Goal: Transaction & Acquisition: Purchase product/service

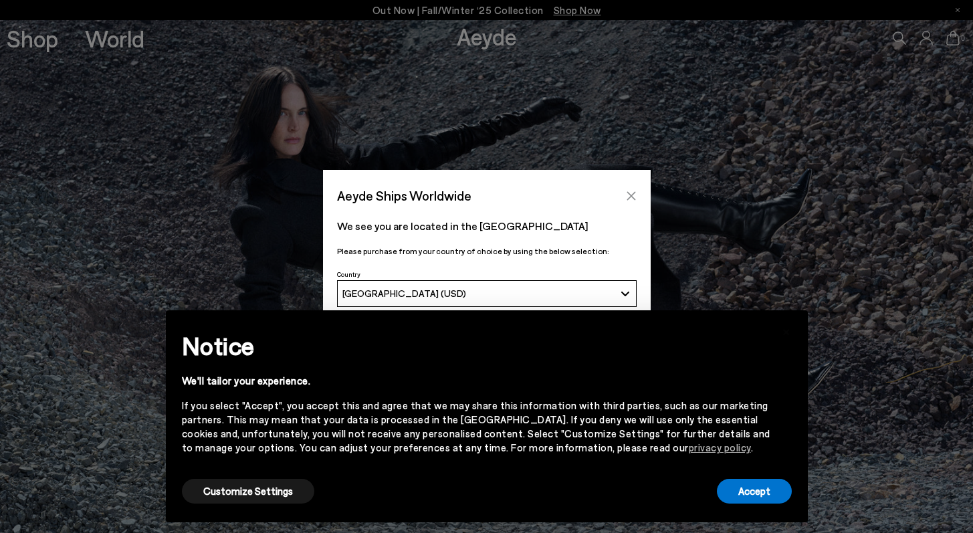
click at [640, 199] on button "Close" at bounding box center [631, 196] width 20 height 20
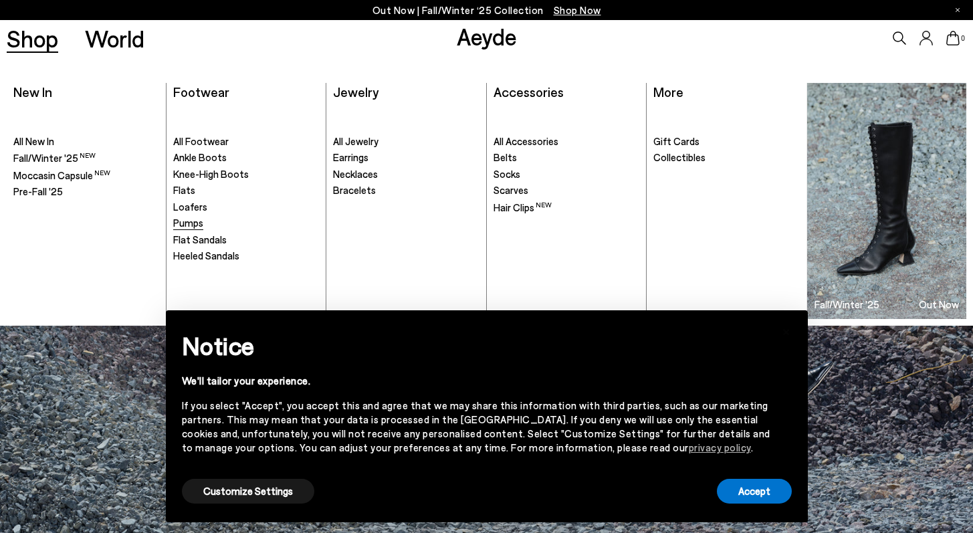
click at [191, 218] on span "Pumps" at bounding box center [188, 223] width 30 height 12
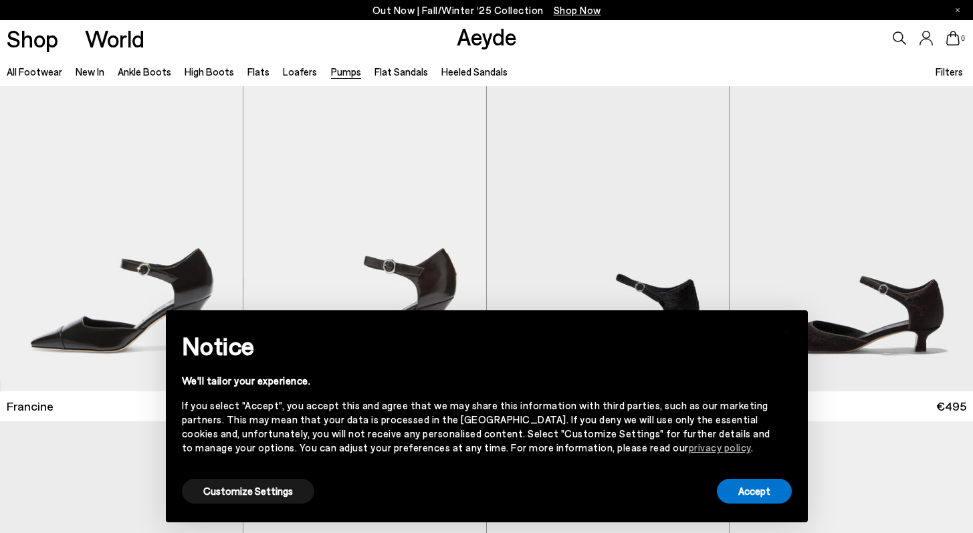
scroll to position [27, 0]
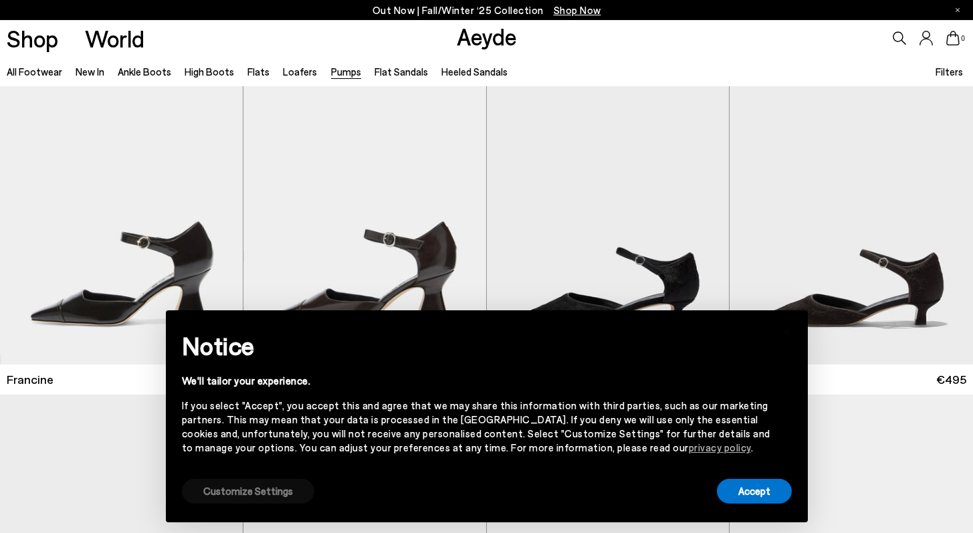
click at [222, 484] on button "Customize Settings" at bounding box center [248, 491] width 132 height 25
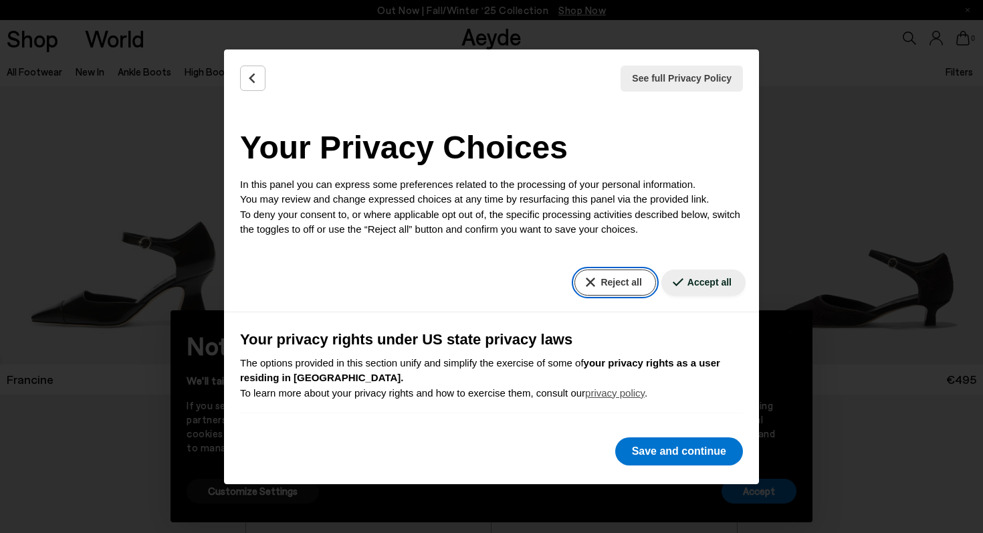
click at [621, 282] on button "Reject all" at bounding box center [615, 283] width 81 height 26
click at [620, 278] on button "Reject all" at bounding box center [615, 283] width 81 height 26
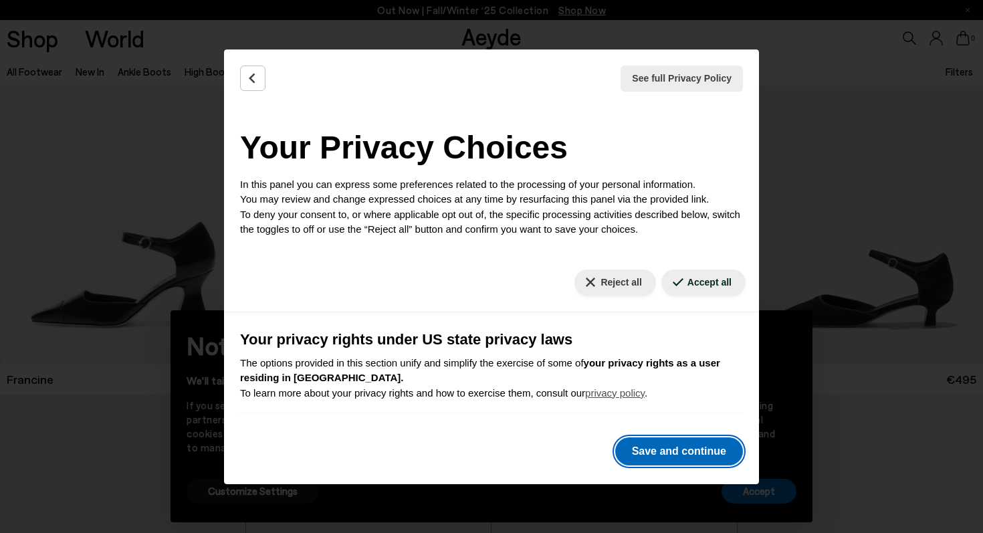
click at [663, 454] on button "Save and continue" at bounding box center [679, 452] width 128 height 28
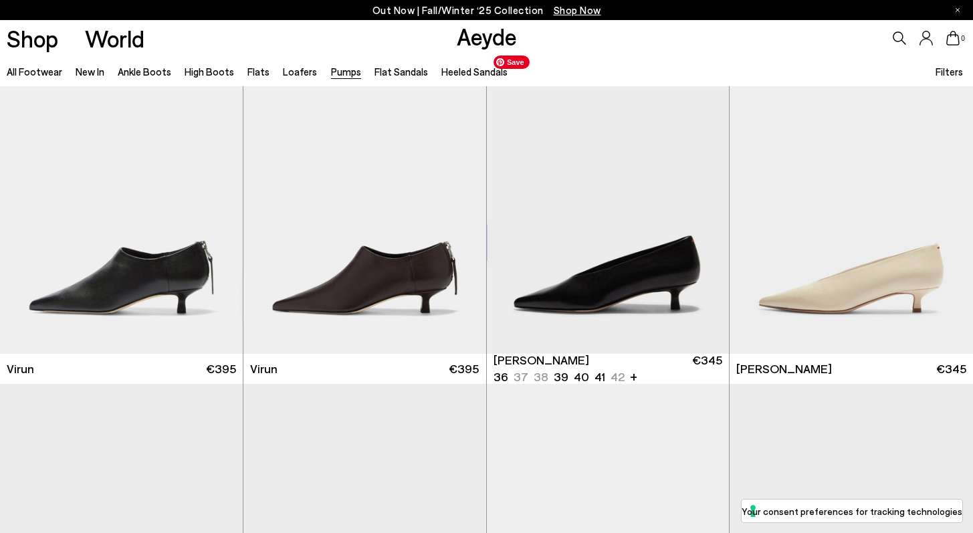
scroll to position [1382, 0]
